Goal: Use online tool/utility

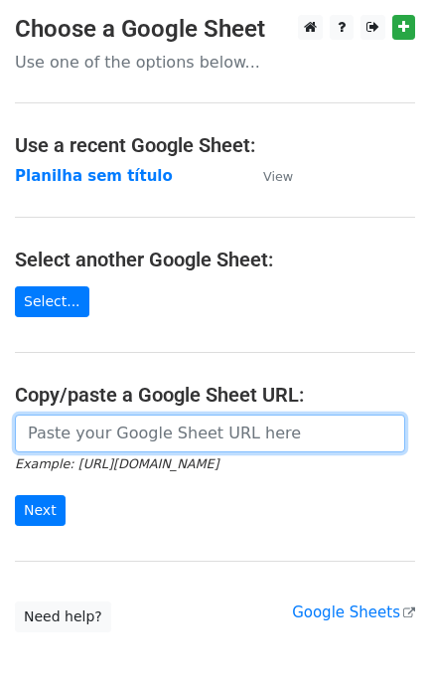
click at [152, 448] on input "url" at bounding box center [210, 433] width 391 height 38
paste input "[URL][DOMAIN_NAME]"
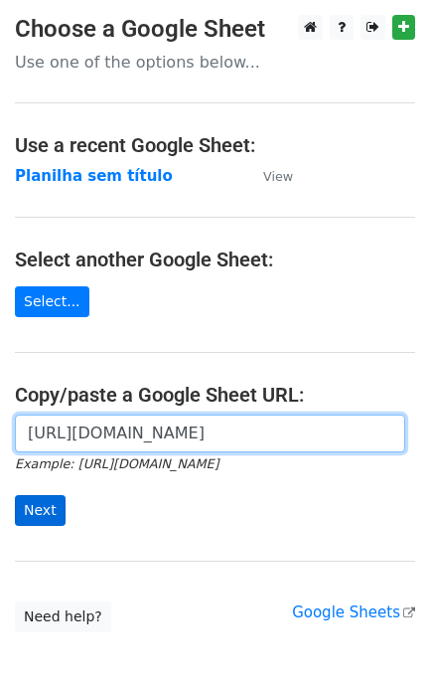
type input "[URL][DOMAIN_NAME]"
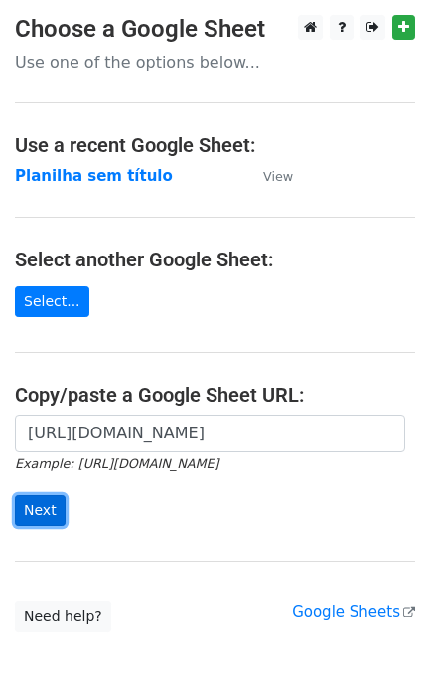
scroll to position [0, 0]
click at [27, 517] on input "Next" at bounding box center [40, 510] width 51 height 31
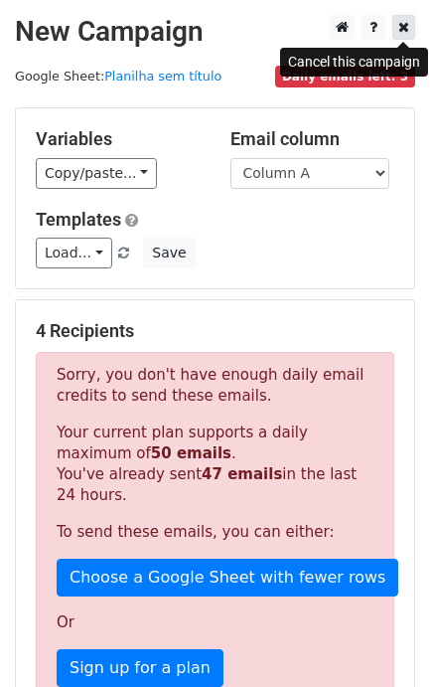
click at [410, 36] on link at bounding box center [404, 27] width 23 height 25
